Goal: Information Seeking & Learning: Understand process/instructions

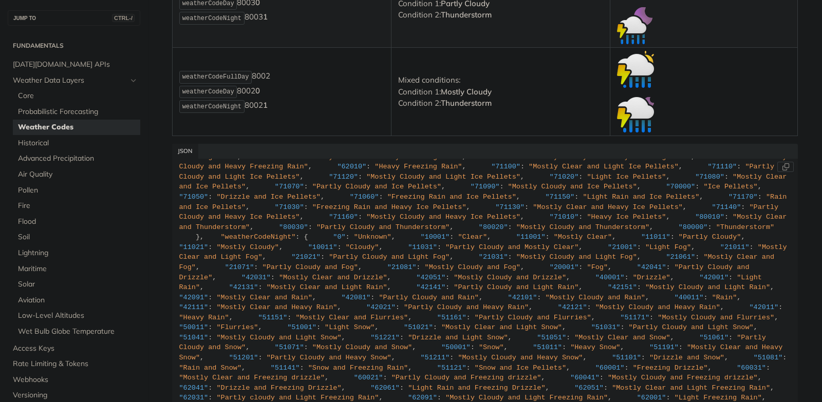
scroll to position [2148, 0]
click at [408, 287] on div ""weatherCode" : { "0" : "Unknown" , "1000" : "Clear, Sunny" , "1100" : "Mostly …" at bounding box center [485, 76] width 612 height 874
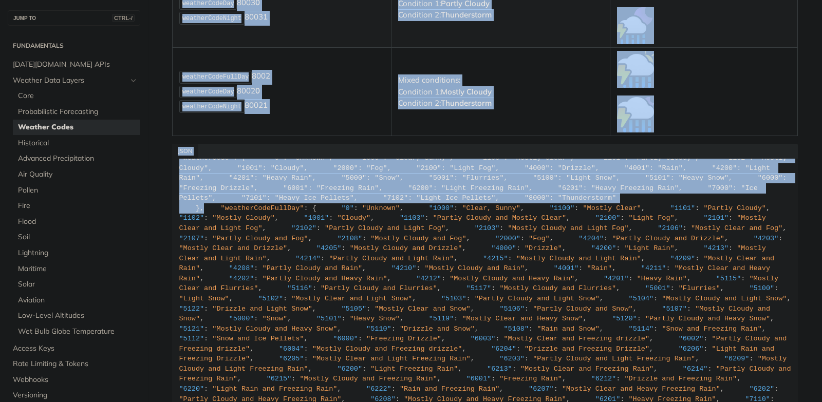
scroll to position [0, 0]
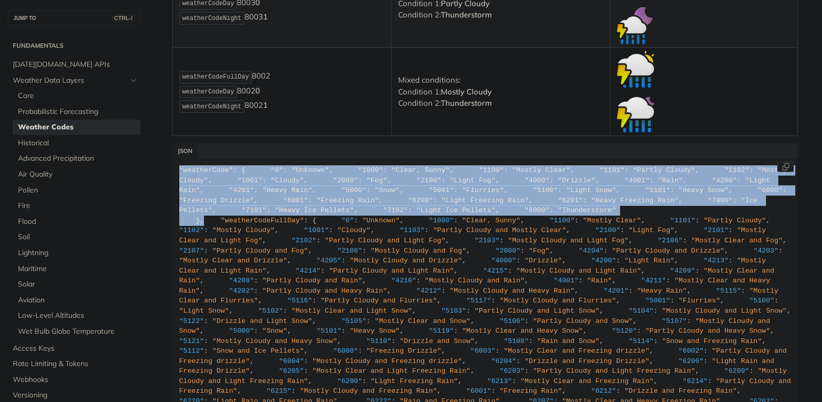
drag, startPoint x: 211, startPoint y: 339, endPoint x: 176, endPoint y: 169, distance: 173.6
copy div ""weatherCode" : { "0" : "Unknown" , "1000" : "Clear, Sunny" , "1100" : "Mostly …"
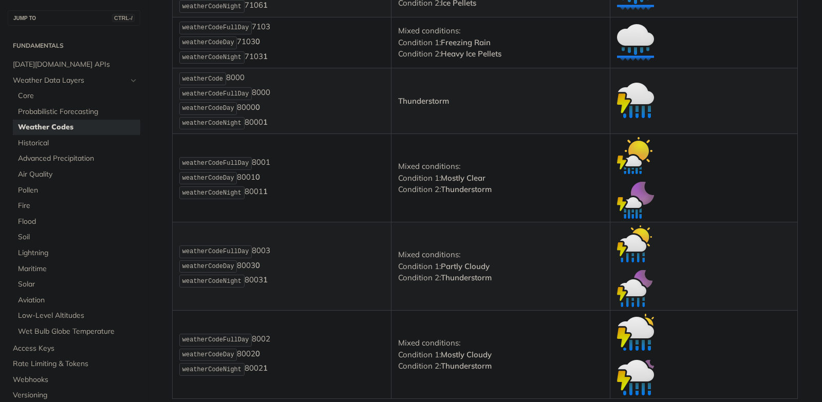
scroll to position [7121, 0]
click at [59, 99] on span "Core" at bounding box center [78, 96] width 120 height 10
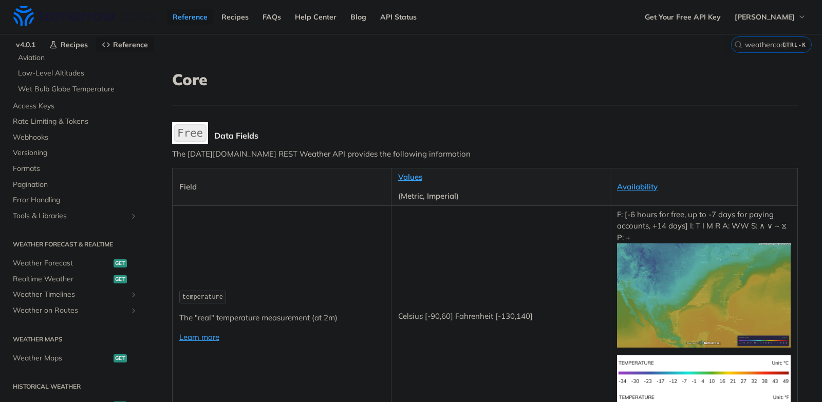
scroll to position [298, 0]
click at [65, 262] on span "Weather Forecast" at bounding box center [62, 263] width 98 height 10
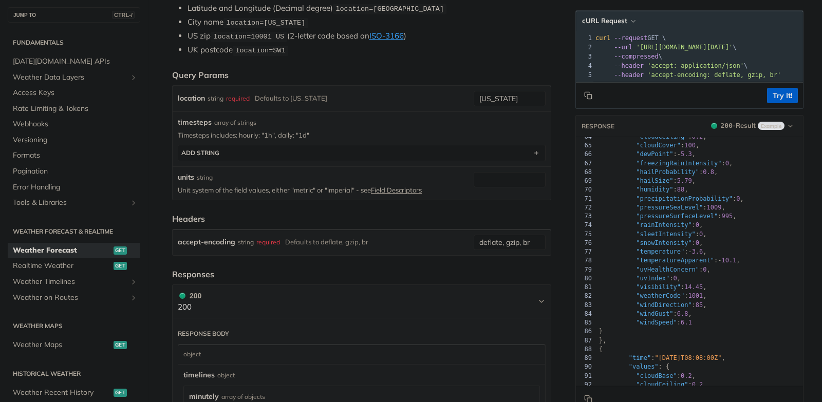
click at [284, 210] on form "Query Params location string required Defaults to [US_STATE] [US_STATE] timeste…" at bounding box center [361, 162] width 379 height 187
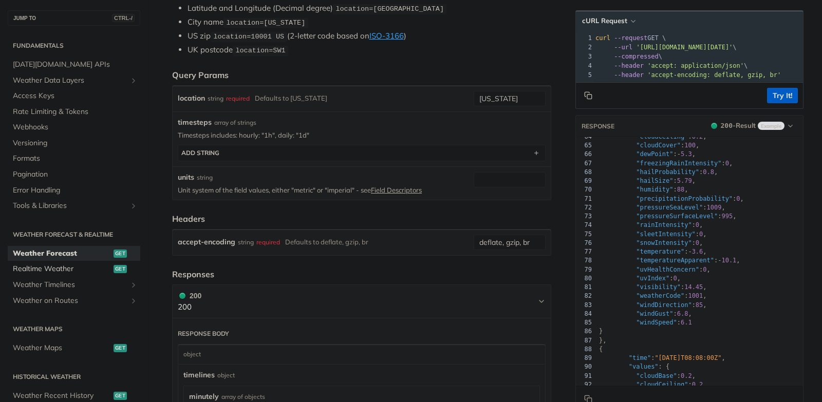
click at [60, 272] on span "Realtime Weather" at bounding box center [62, 269] width 98 height 10
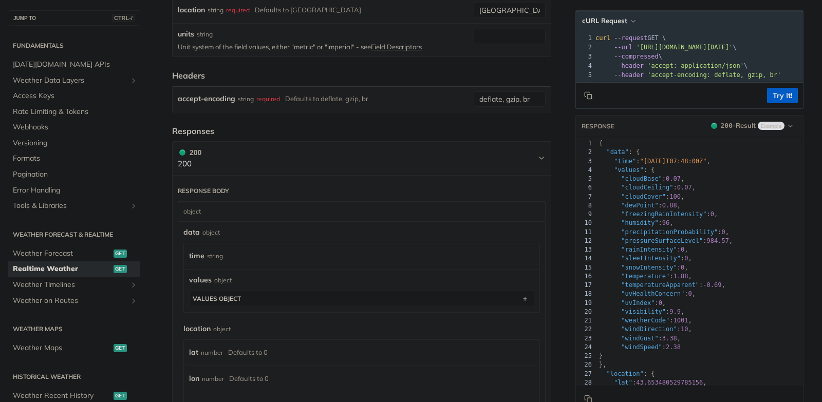
scroll to position [356, 0]
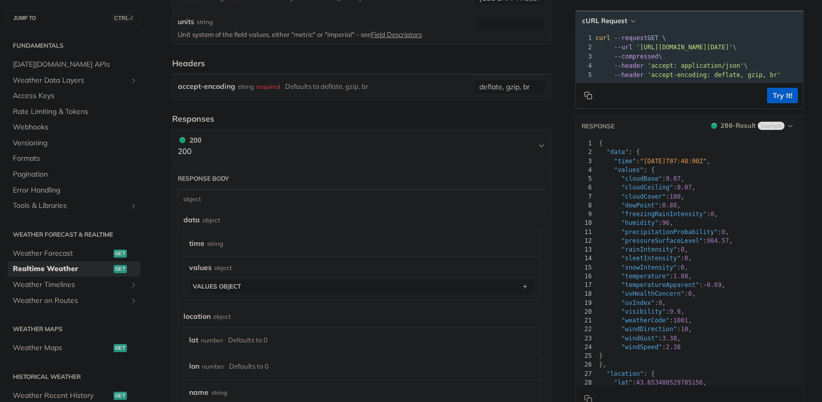
click at [393, 242] on div "time string" at bounding box center [359, 243] width 341 height 15
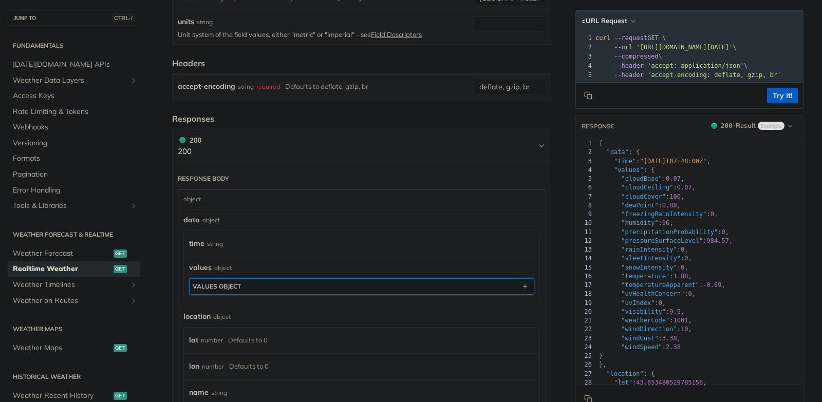
click at [237, 279] on button "values object" at bounding box center [362, 286] width 344 height 15
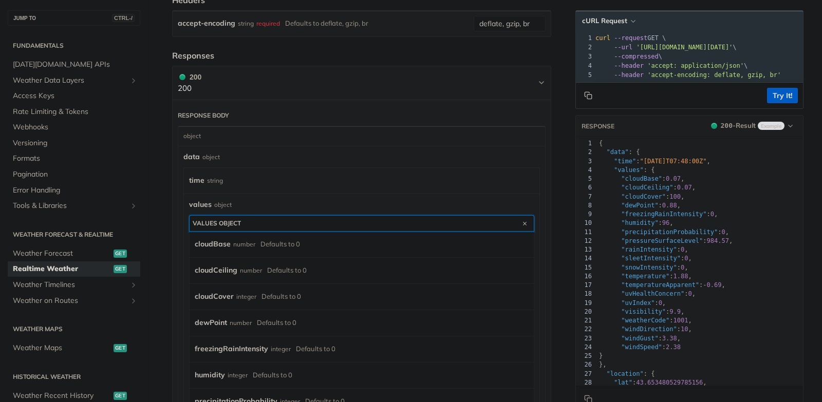
scroll to position [374, 0]
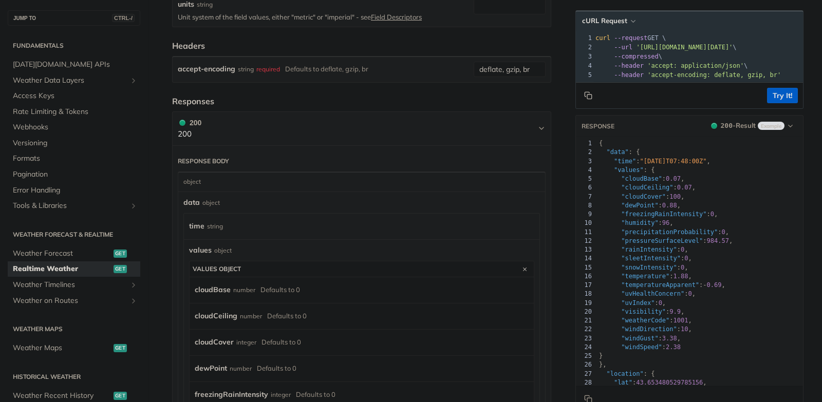
click at [195, 226] on label "time" at bounding box center [196, 226] width 15 height 15
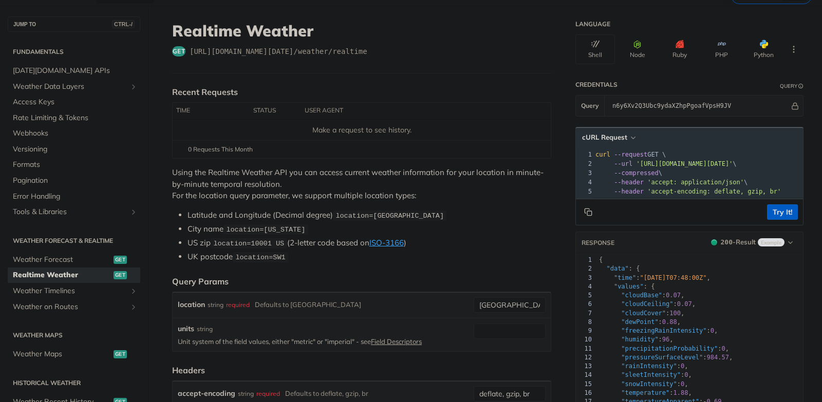
scroll to position [48, 0]
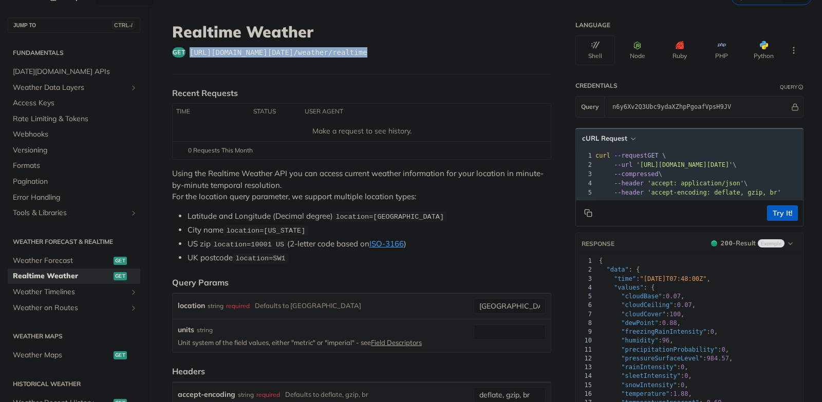
drag, startPoint x: 363, startPoint y: 51, endPoint x: 186, endPoint y: 49, distance: 177.3
click at [186, 49] on div "get [URL][DOMAIN_NAME][DATE] /weather/realtime" at bounding box center [361, 52] width 379 height 10
copy span "[URL][DOMAIN_NAME][DATE] /weather/realtime"
click at [374, 87] on header "Recent Requests" at bounding box center [361, 93] width 379 height 12
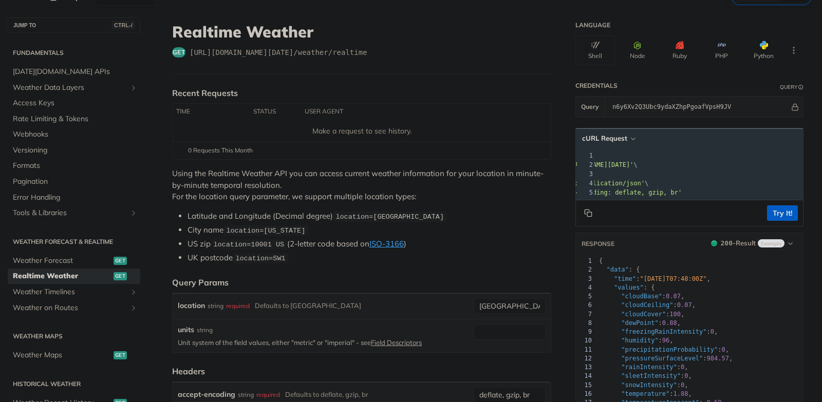
scroll to position [0, 101]
drag, startPoint x: 678, startPoint y: 164, endPoint x: 710, endPoint y: 164, distance: 32.4
click at [631, 164] on span "'[URL][DOMAIN_NAME][DATE]'" at bounding box center [583, 164] width 97 height 7
copy span "?location="
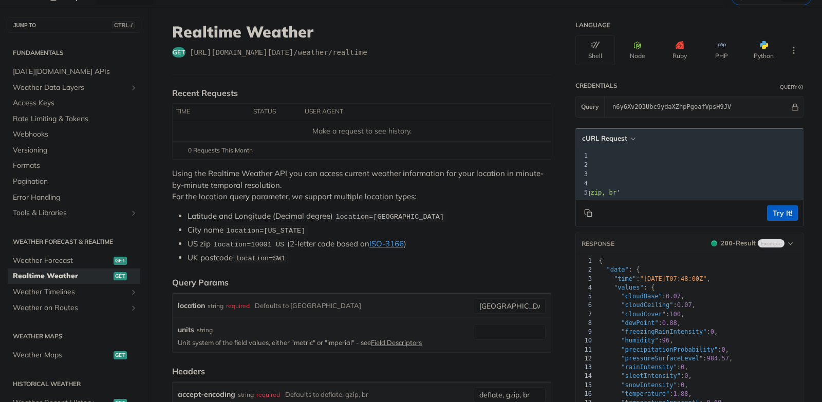
scroll to position [0, 156]
click at [681, 172] on pre "--compressed \" at bounding box center [635, 174] width 394 height 9
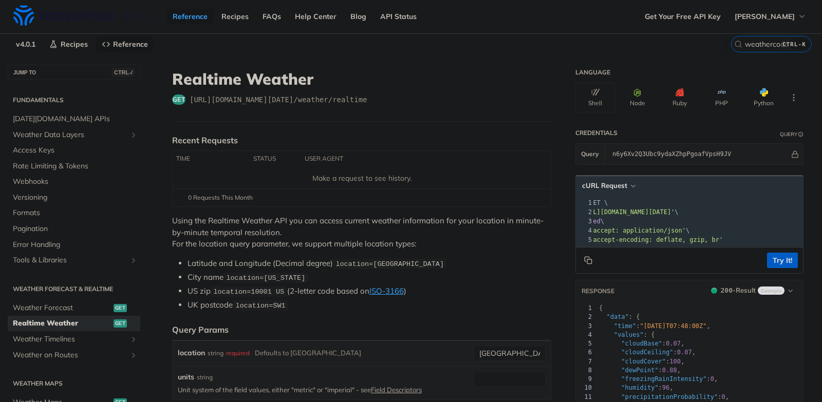
scroll to position [0, 0]
click at [687, 156] on input "n6y6Xv2Q3Ubc9ydaXZhpPgoafVpsH9JV" at bounding box center [698, 154] width 182 height 21
